Goal: Task Accomplishment & Management: Complete application form

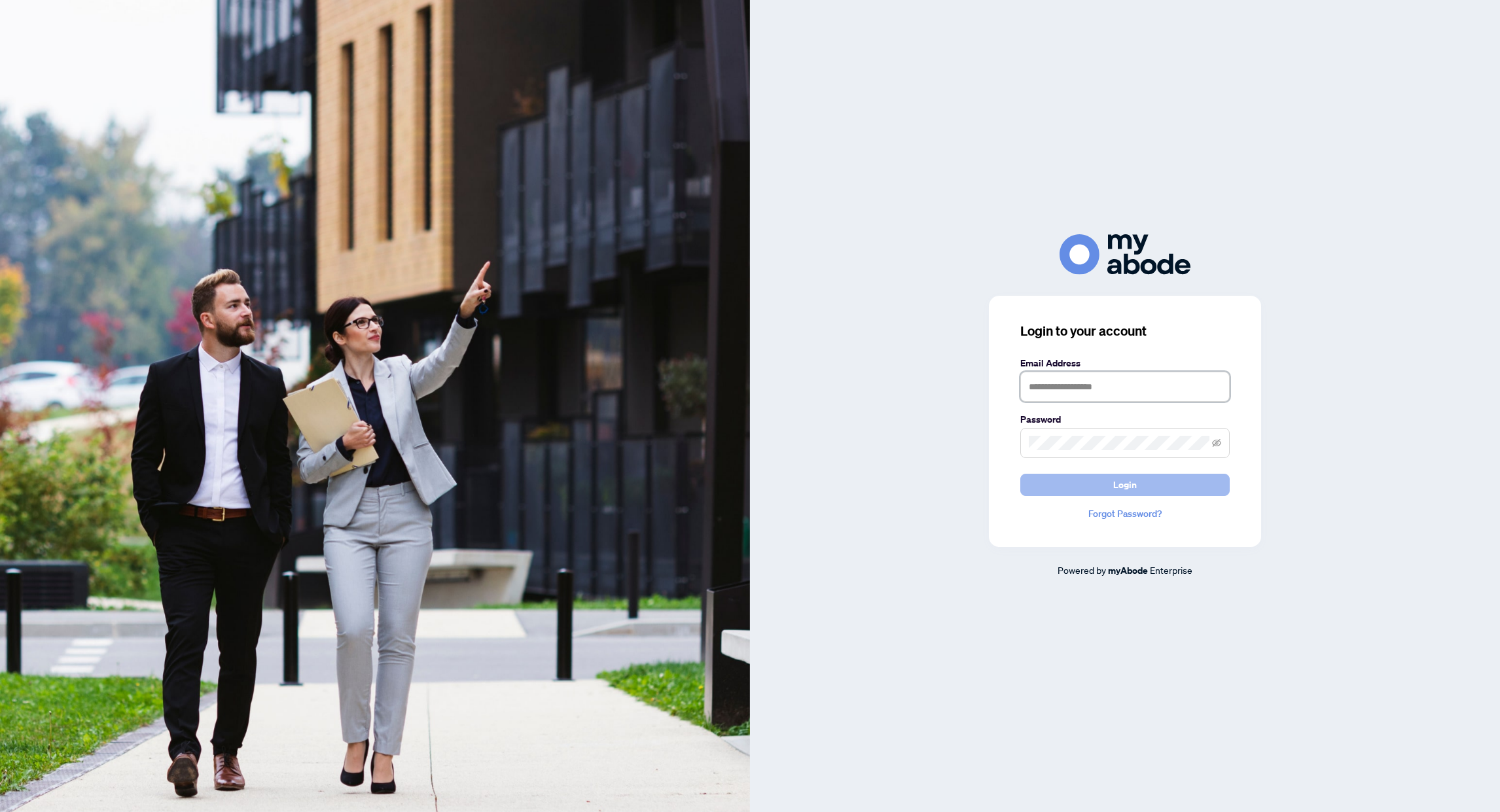
type input "**********"
click at [1152, 481] on button "Login" at bounding box center [1124, 485] width 209 height 22
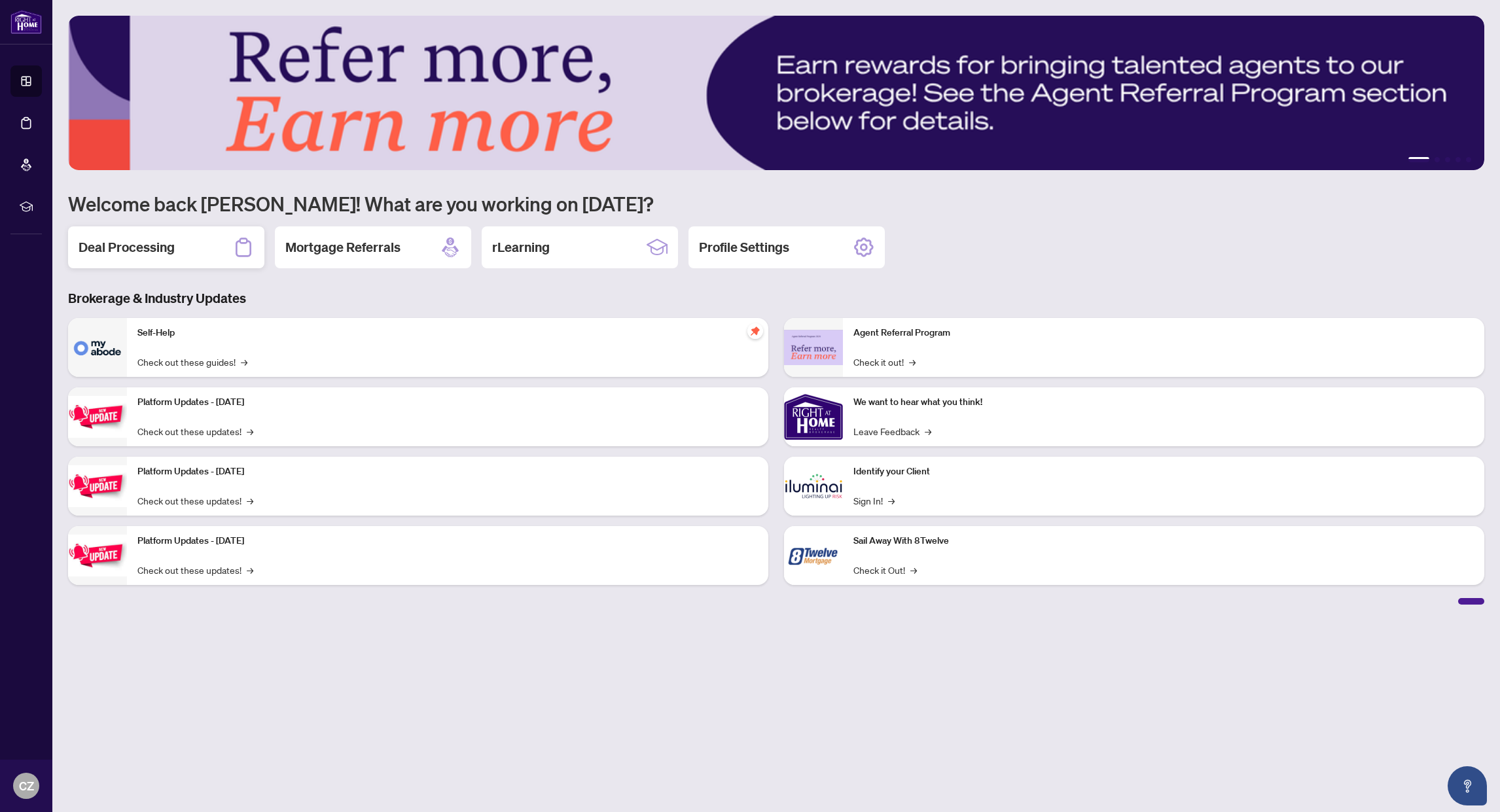
click at [145, 257] on div "Deal Processing" at bounding box center [166, 247] width 197 height 42
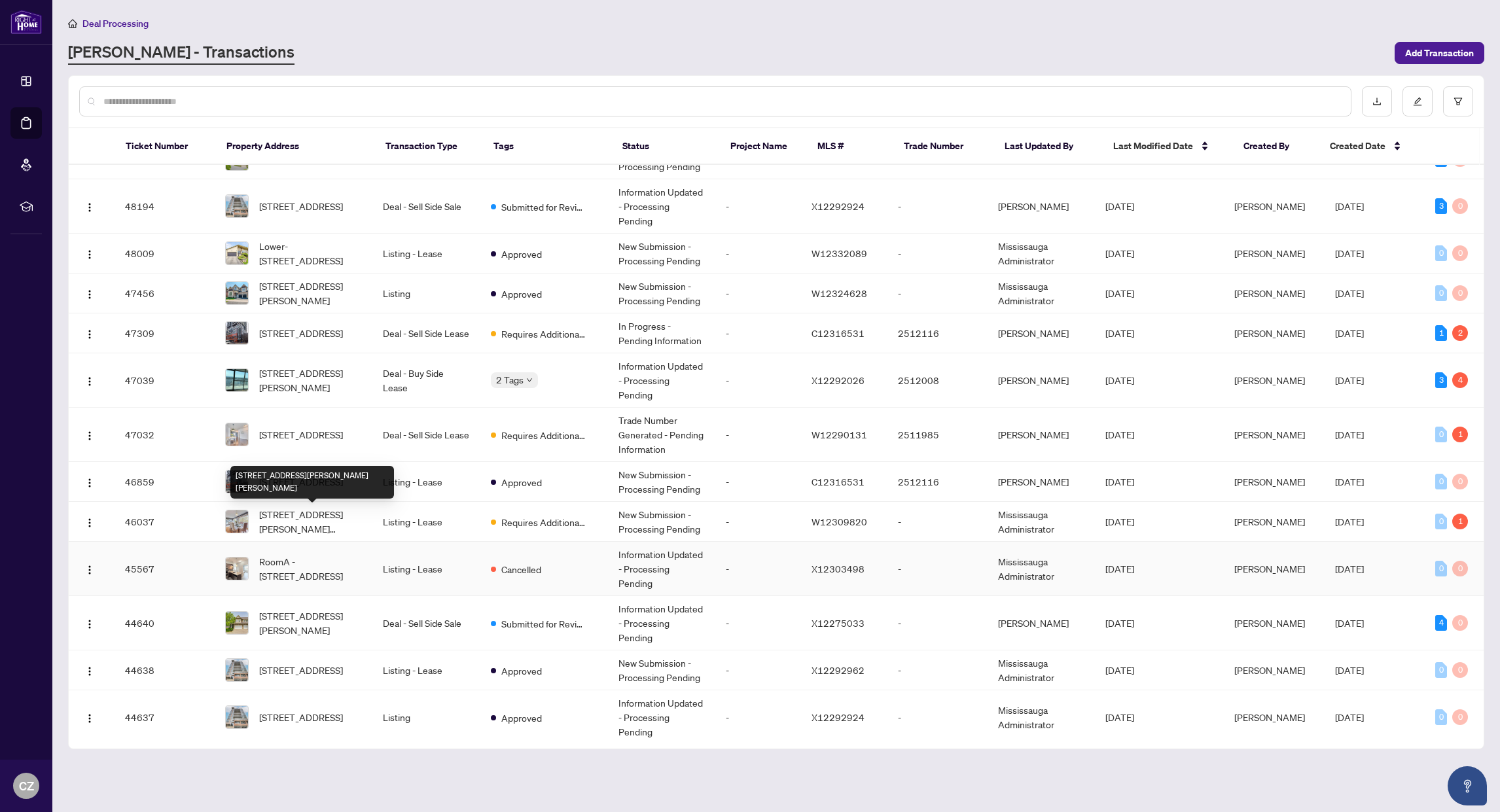
scroll to position [69, 0]
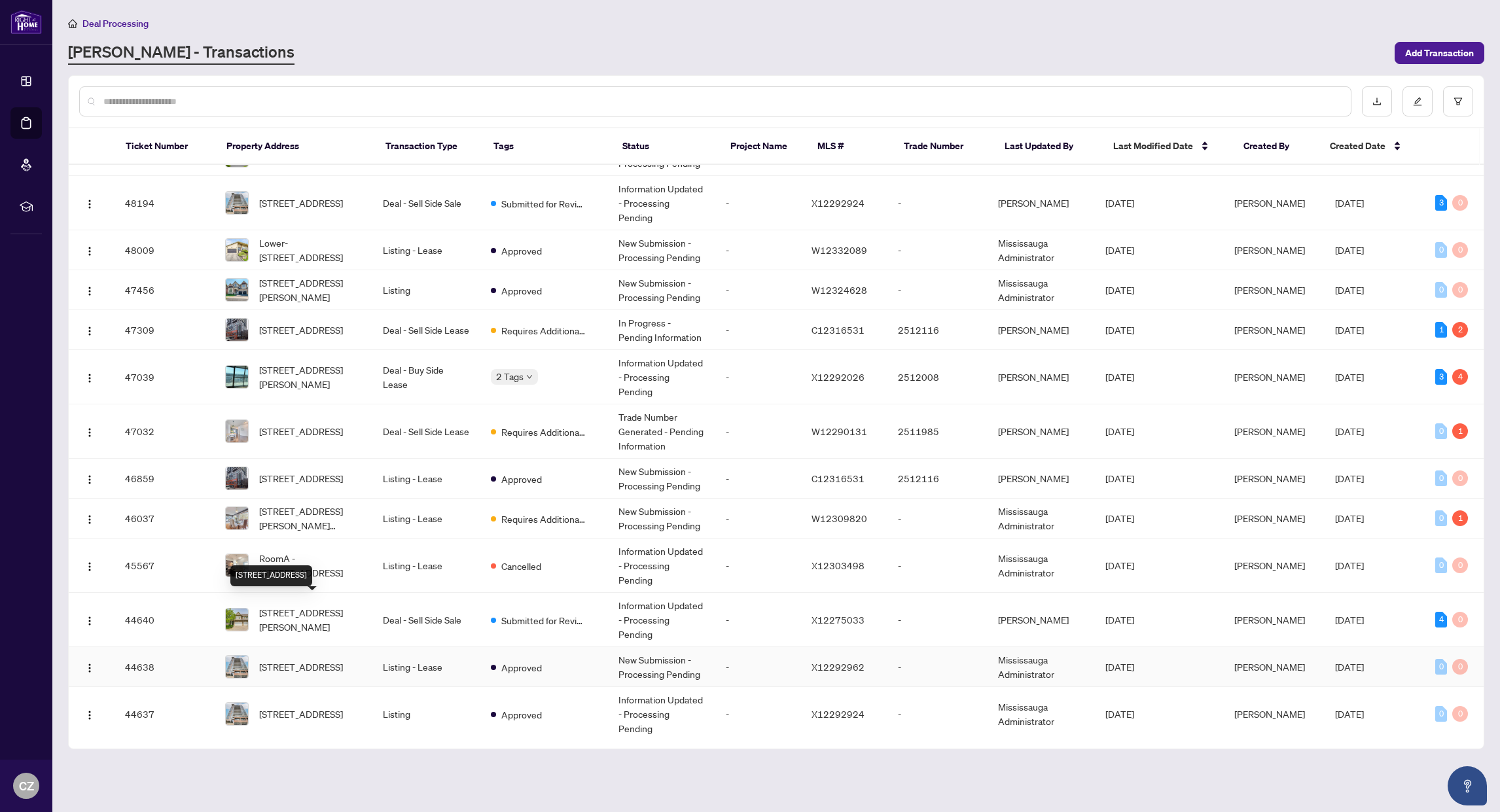
click at [323, 659] on span "405-85 Duke St, Kitchener, Ontario N2H 0B7, Canada" at bounding box center [301, 666] width 84 height 14
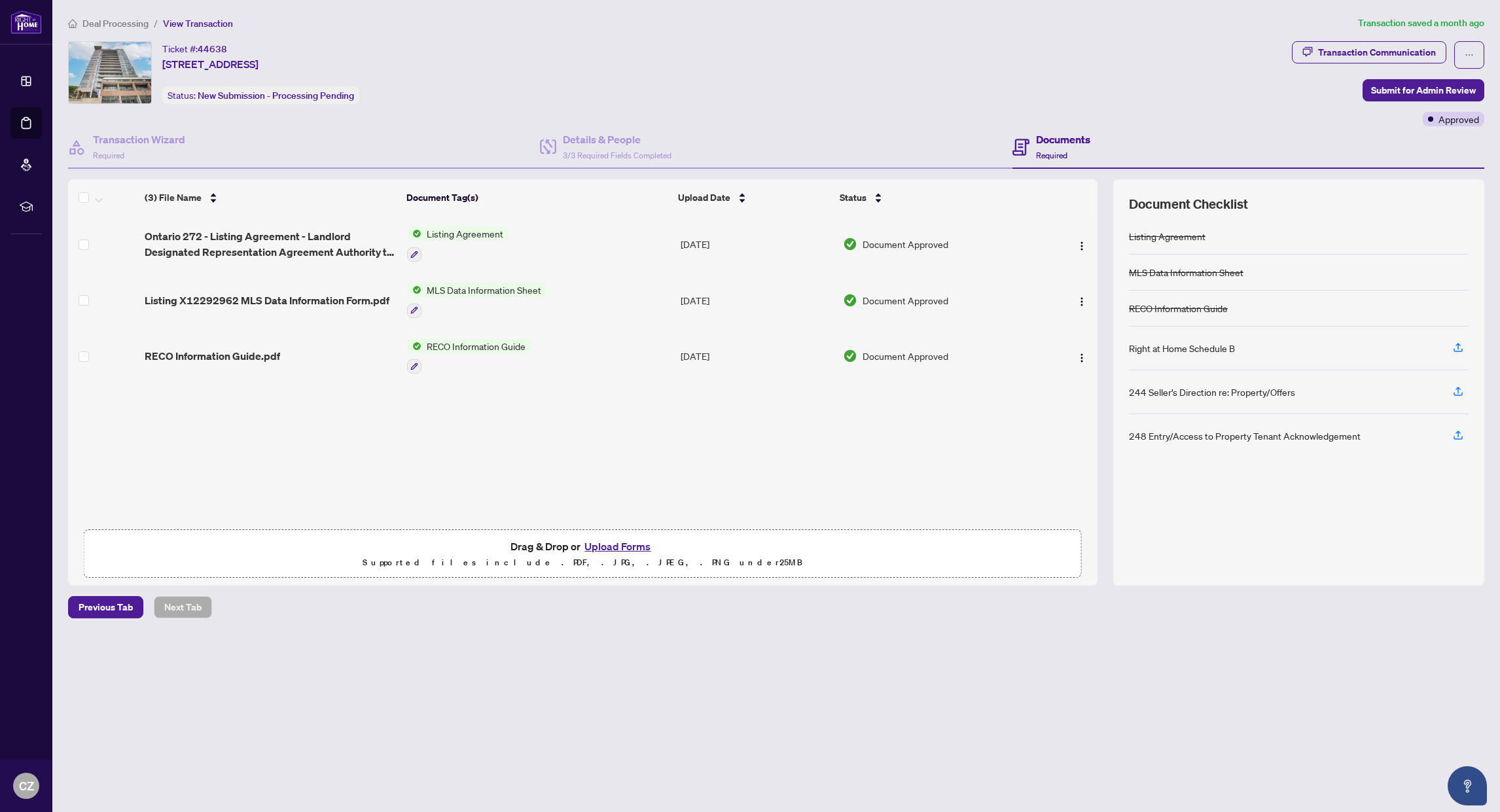
click at [631, 547] on button "Upload Forms" at bounding box center [617, 546] width 74 height 17
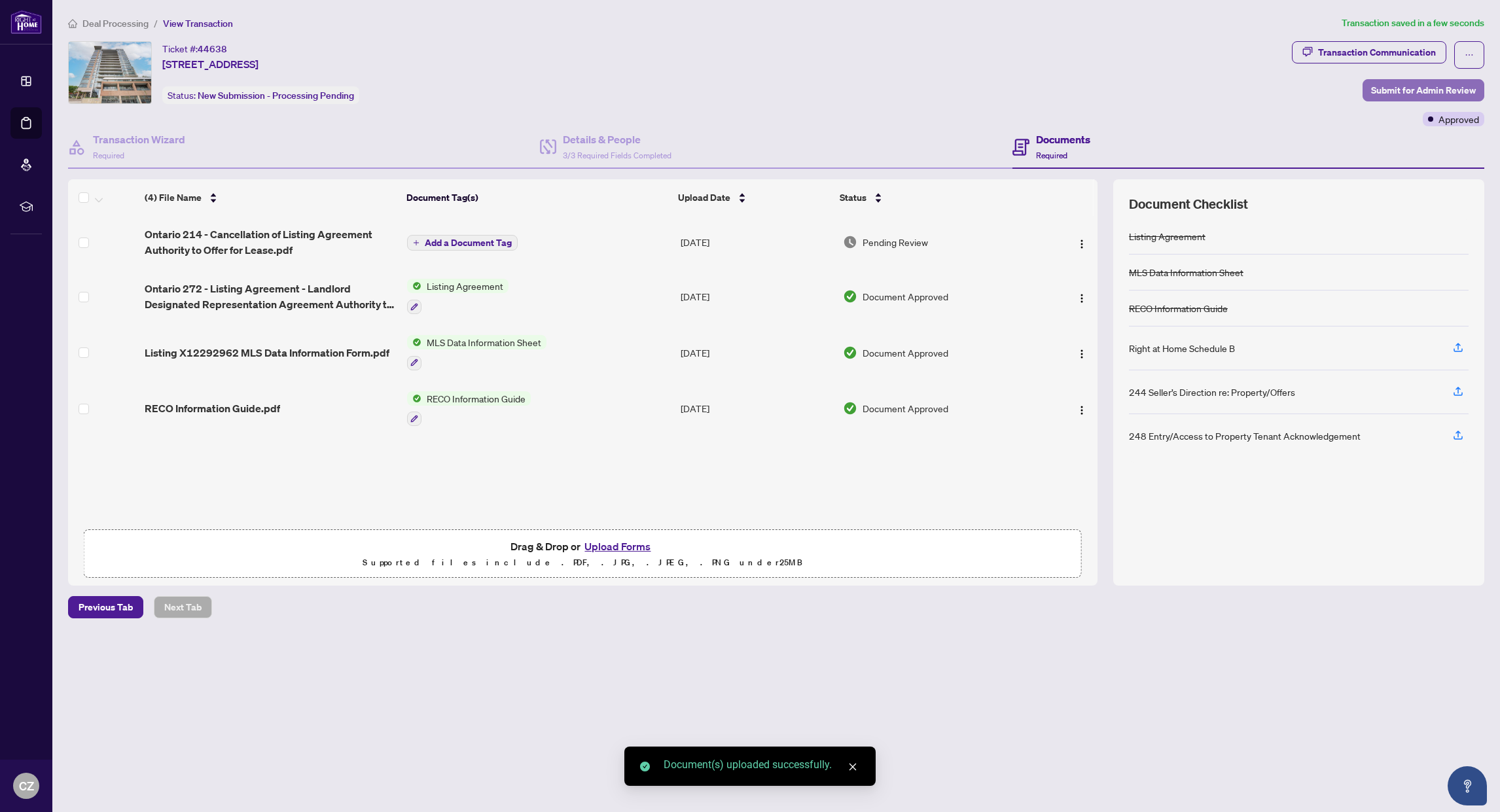
click at [1409, 88] on span "Submit for Admin Review" at bounding box center [1423, 90] width 104 height 21
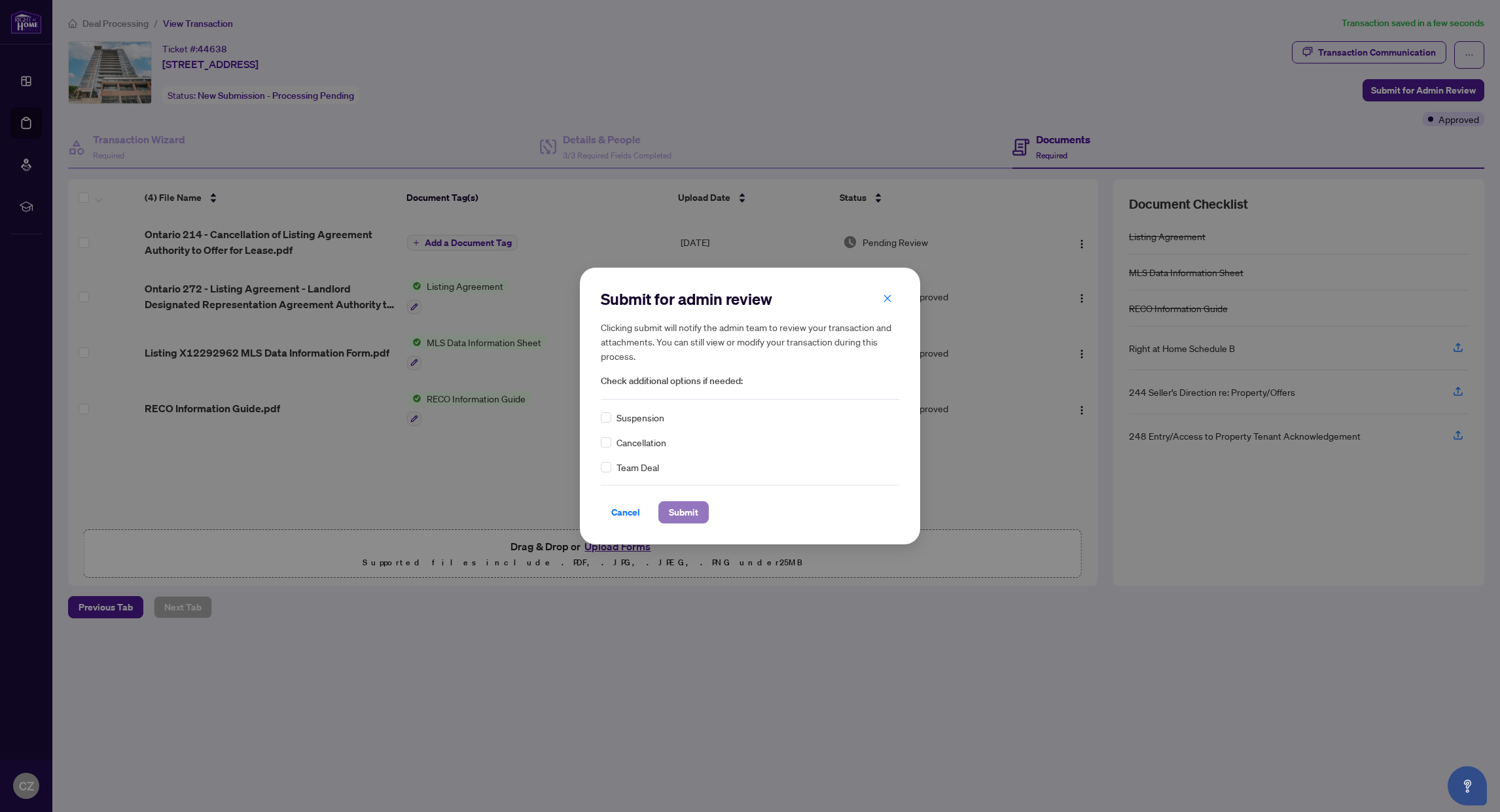
click at [691, 509] on span "Submit" at bounding box center [683, 512] width 30 height 21
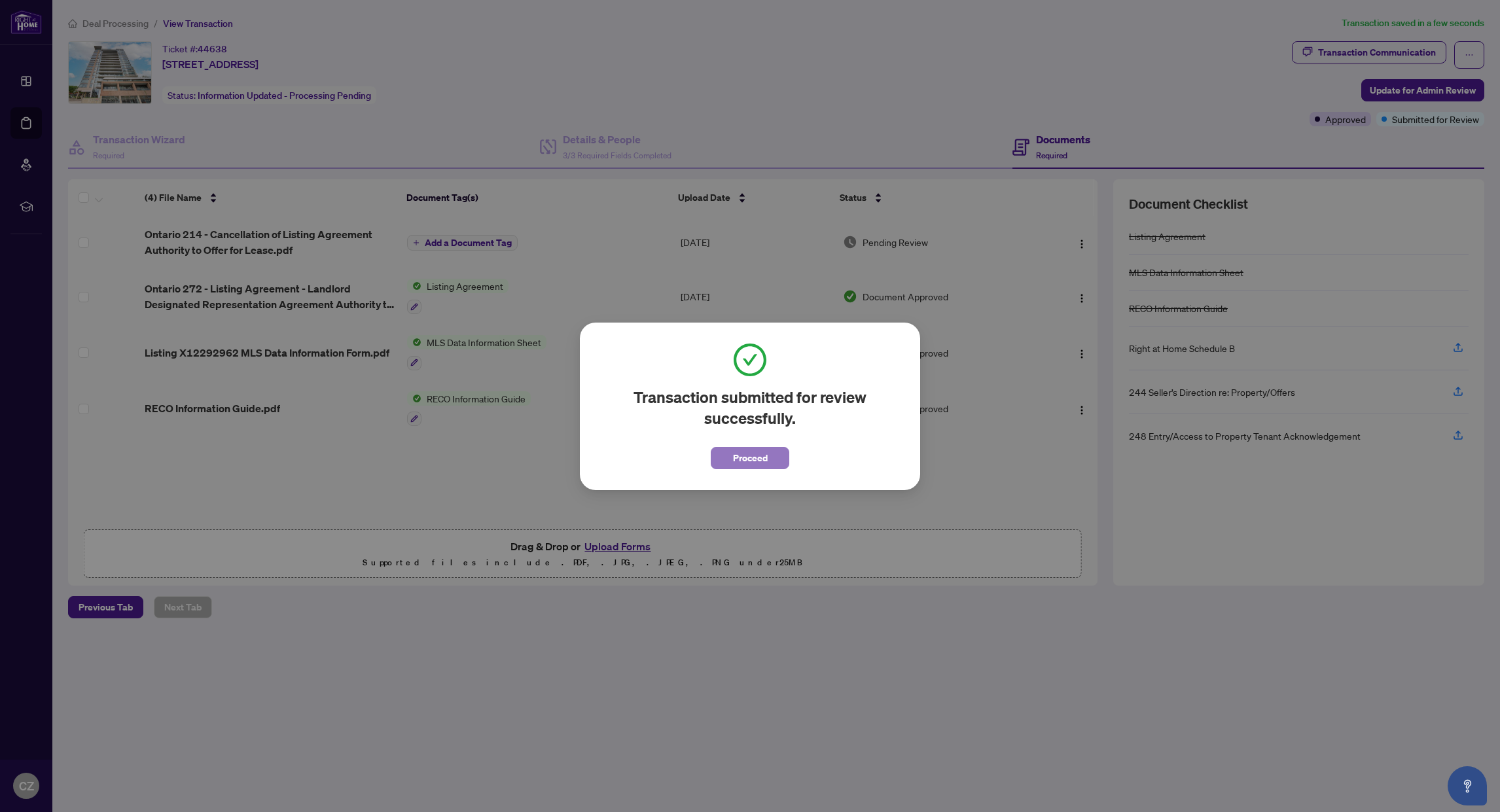
click at [756, 461] on span "Proceed" at bounding box center [750, 458] width 35 height 21
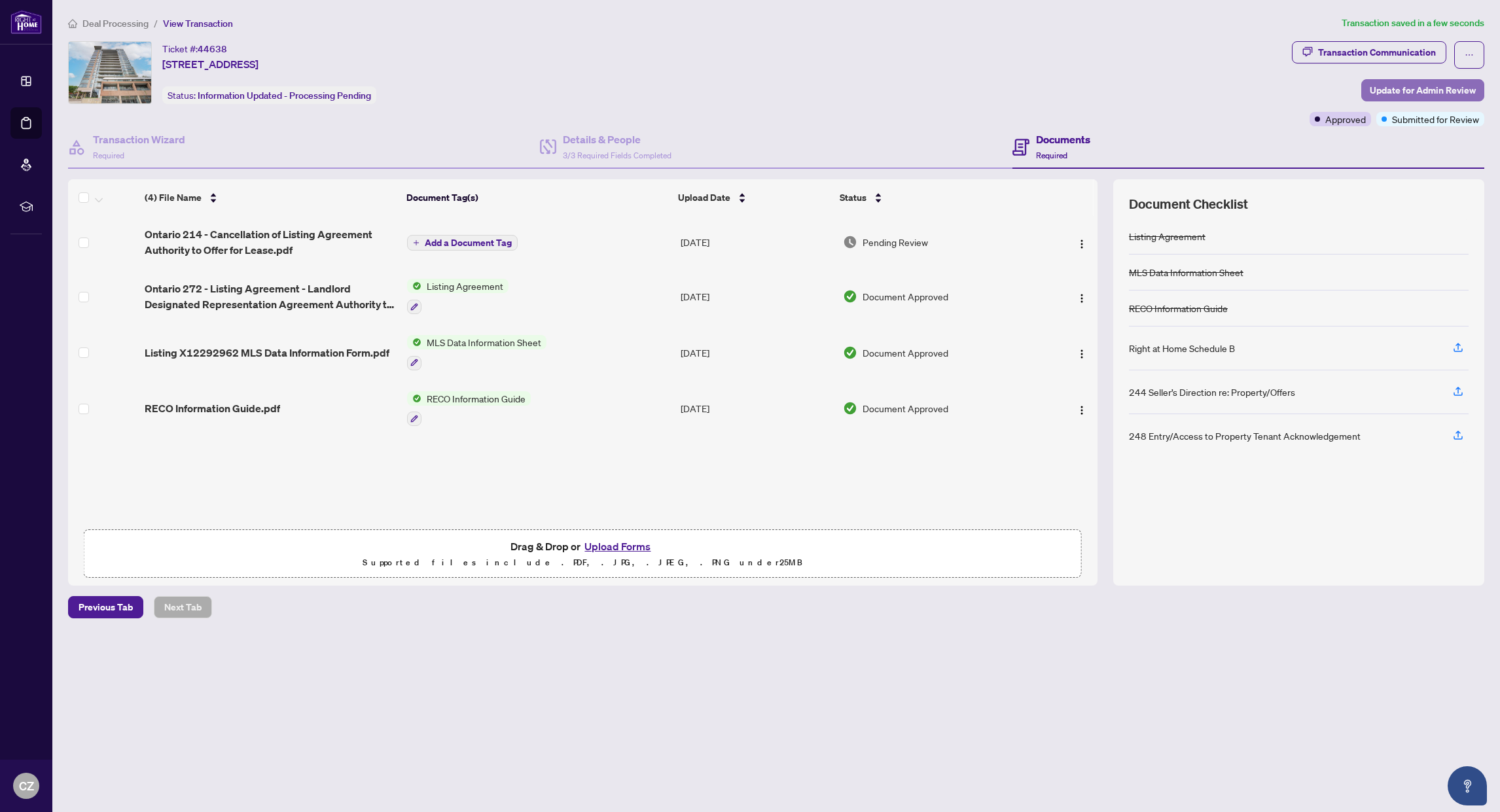
click at [1395, 86] on span "Update for Admin Review" at bounding box center [1422, 90] width 106 height 21
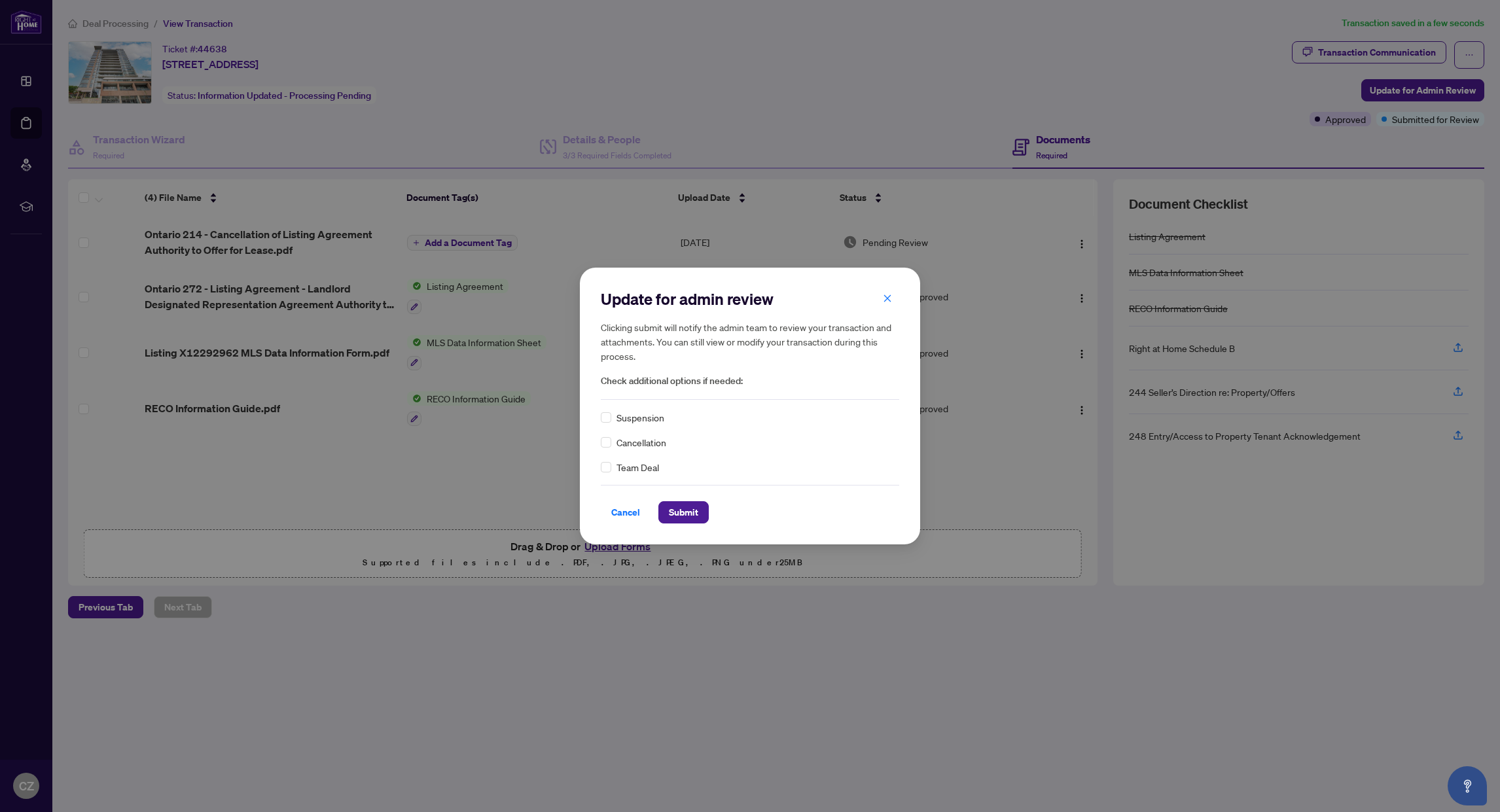
click at [650, 443] on span "Cancellation" at bounding box center [641, 442] width 50 height 14
click at [689, 513] on span "Submit" at bounding box center [683, 512] width 30 height 21
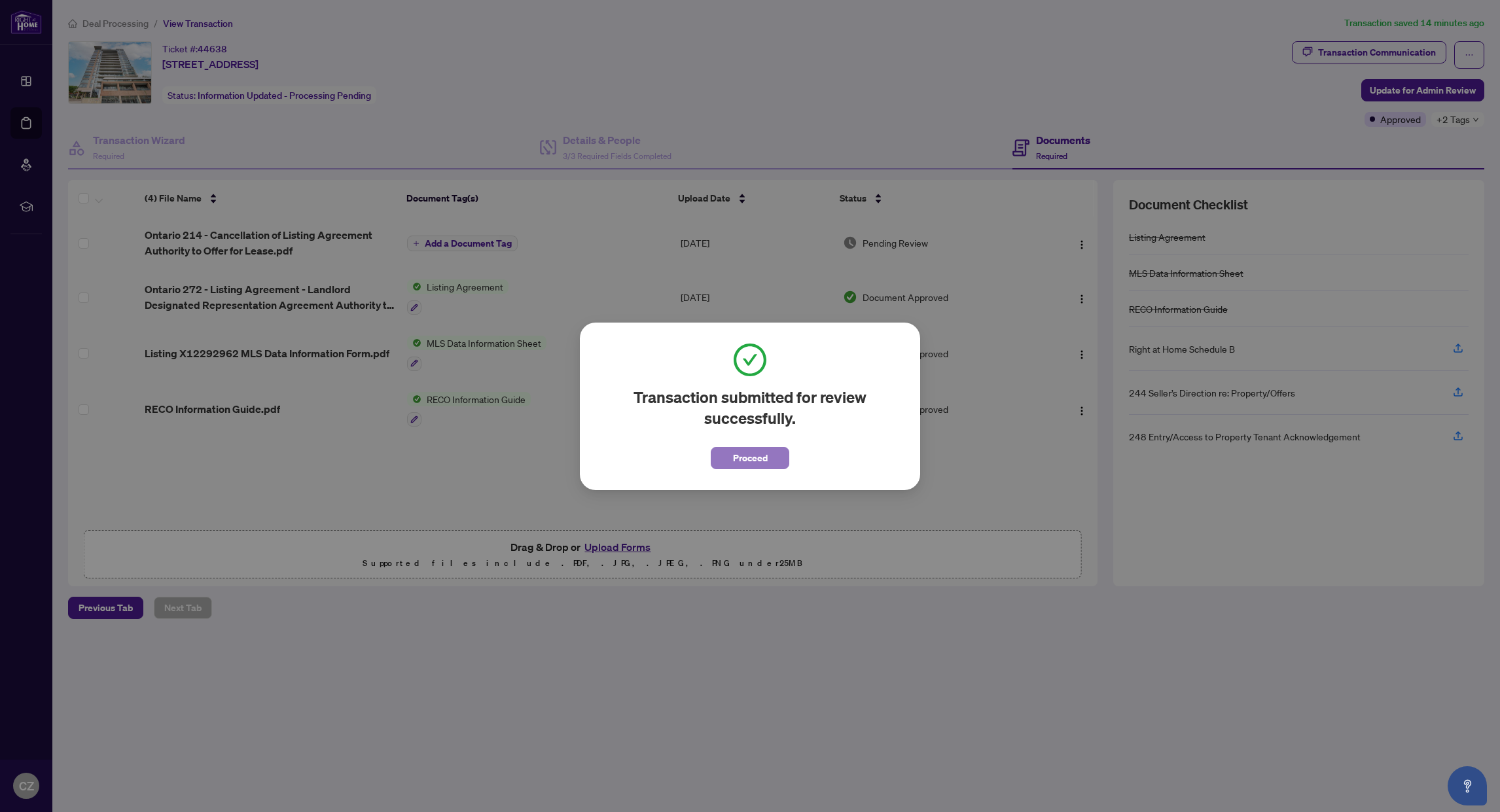
click at [754, 460] on span "Proceed" at bounding box center [750, 458] width 35 height 21
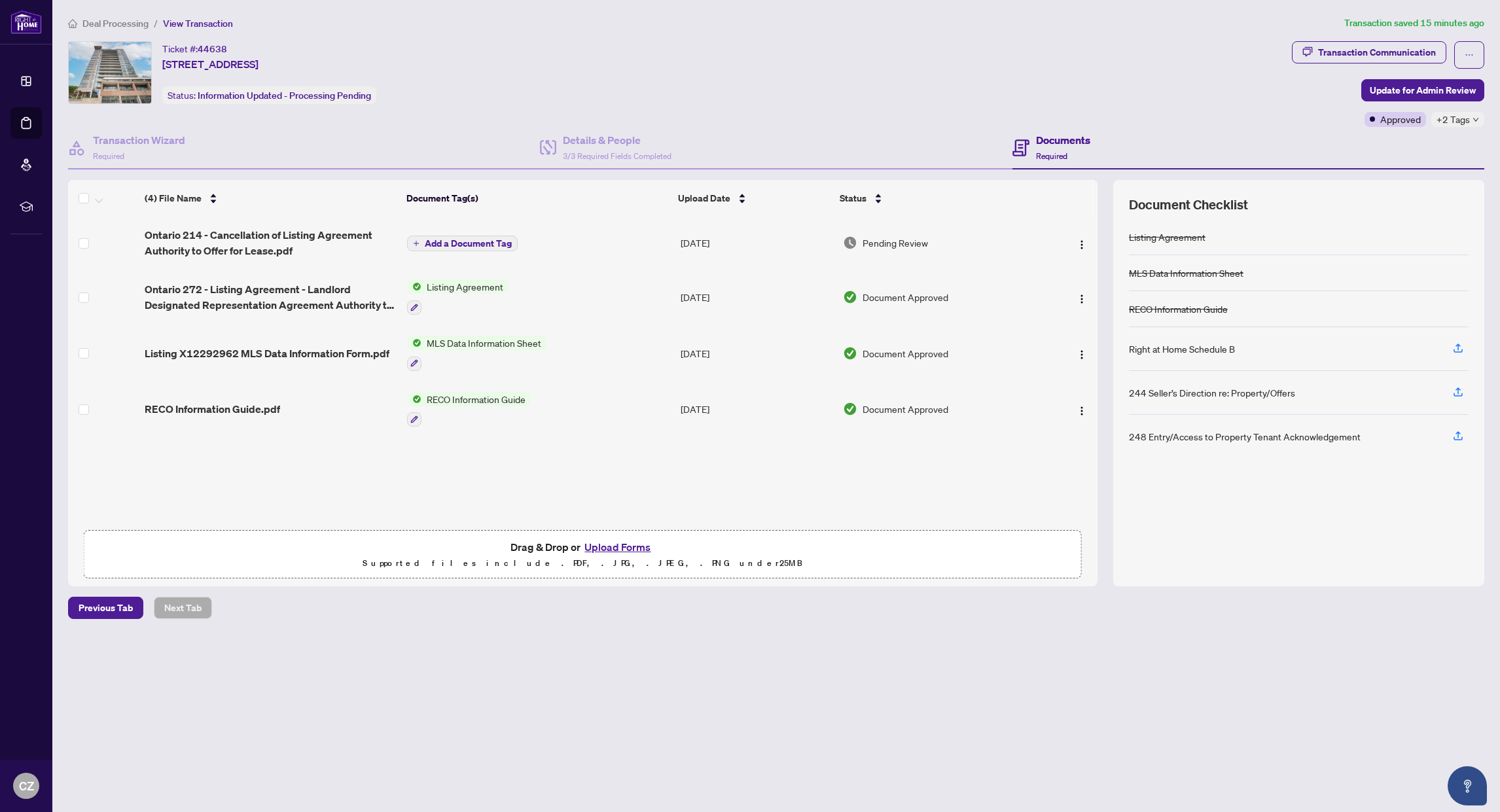
click at [93, 23] on span "Deal Processing" at bounding box center [115, 24] width 66 height 12
